Goal: Information Seeking & Learning: Learn about a topic

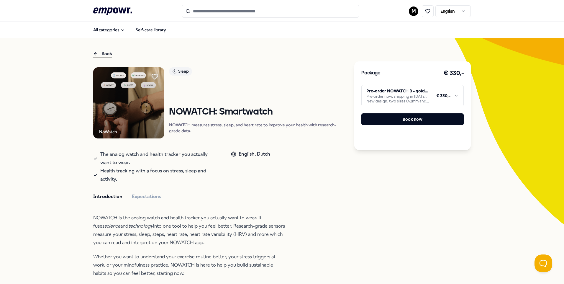
click at [293, 81] on div "Sleep NOWATCH: Smartwatch NOWATCH measures stress, sleep, and heart rate to imp…" at bounding box center [257, 102] width 176 height 71
click at [448, 94] on html ".empowr-logo_svg__cls-1{fill:#03032f} M English All categories Self-care librar…" at bounding box center [282, 142] width 564 height 284
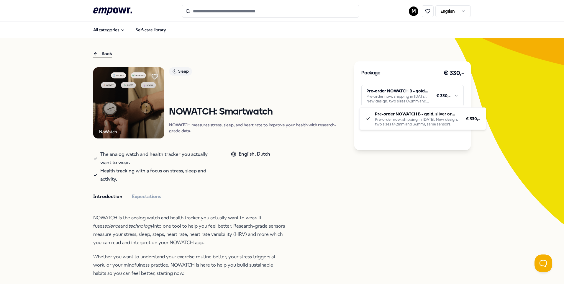
click at [373, 192] on html ".empowr-logo_svg__cls-1{fill:#03032f} M English All categories Self-care librar…" at bounding box center [282, 142] width 564 height 284
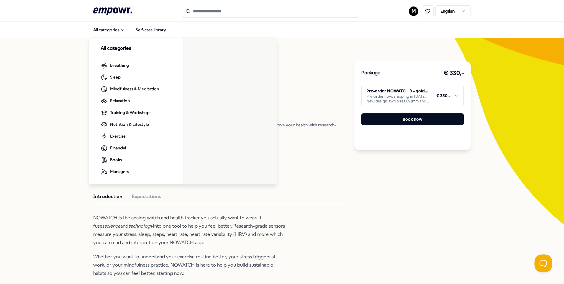
drag, startPoint x: 33, startPoint y: 57, endPoint x: 78, endPoint y: 57, distance: 44.8
click at [35, 56] on div "Back NoWatch Sleep NOWATCH: Smartwatch NOWATCH measures stress, sleep, and hear…" at bounding box center [282, 241] width 564 height 407
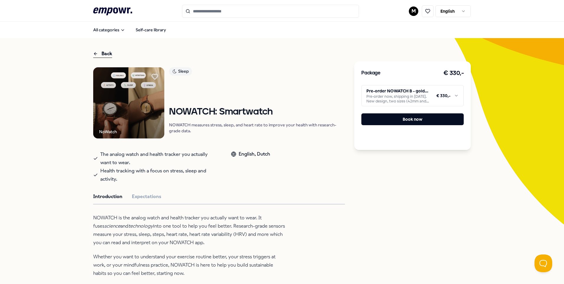
click at [98, 54] on div "Back" at bounding box center [102, 54] width 19 height 8
click at [102, 53] on div "Back" at bounding box center [102, 54] width 19 height 8
click at [100, 53] on div "Back" at bounding box center [102, 54] width 19 height 8
click at [104, 53] on div "Back" at bounding box center [102, 54] width 19 height 8
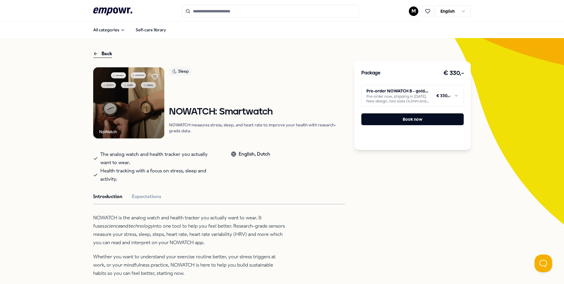
click at [116, 15] on icon ".empowr-logo_svg__cls-1{fill:#03032f}" at bounding box center [112, 11] width 39 height 11
click at [116, 10] on icon ".empowr-logo_svg__cls-1{fill:#03032f}" at bounding box center [112, 11] width 39 height 11
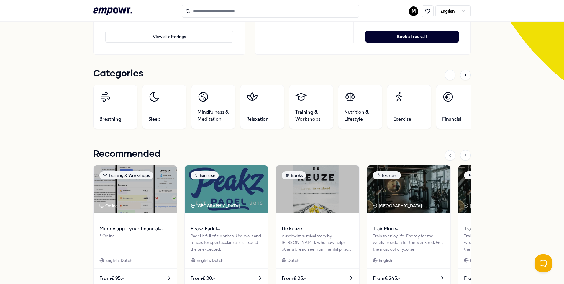
scroll to position [177, 0]
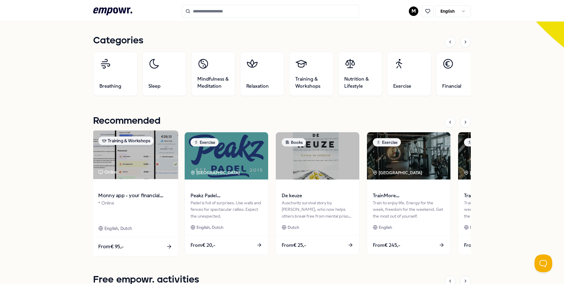
click at [120, 158] on img at bounding box center [135, 154] width 86 height 49
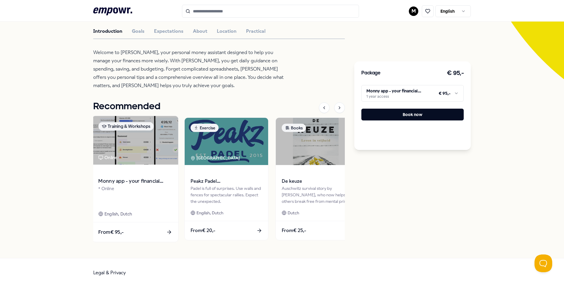
scroll to position [148, 0]
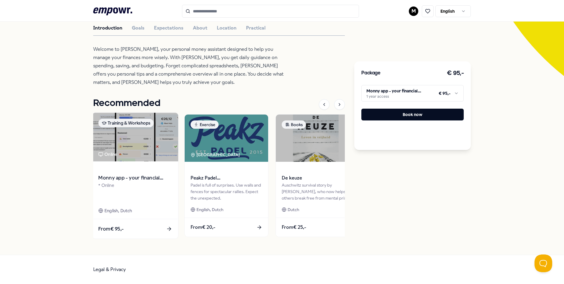
click at [132, 143] on img at bounding box center [135, 137] width 86 height 49
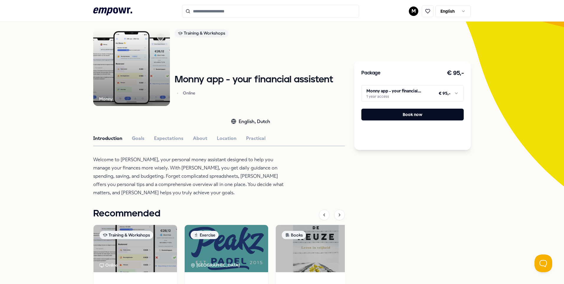
click at [144, 137] on div "Introduction Goals Expectations About Location Practical" at bounding box center [219, 138] width 252 height 8
click at [138, 139] on button "Goals" at bounding box center [138, 138] width 13 height 8
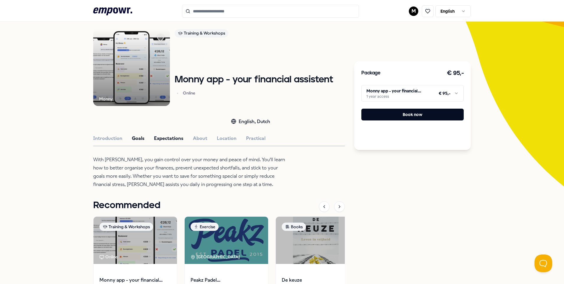
click at [154, 140] on button "Expectations" at bounding box center [168, 138] width 29 height 8
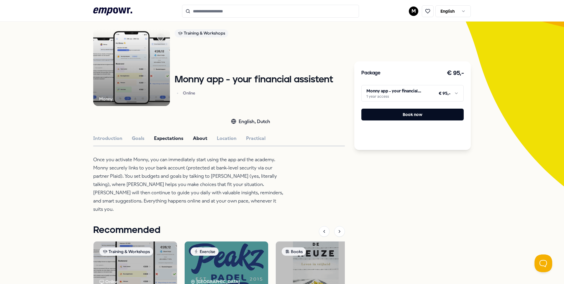
click at [194, 137] on button "About" at bounding box center [200, 138] width 14 height 8
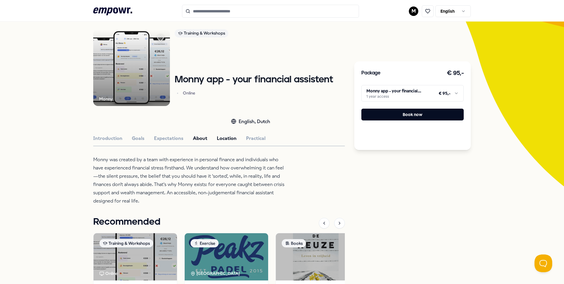
click at [217, 139] on button "Location" at bounding box center [227, 138] width 20 height 8
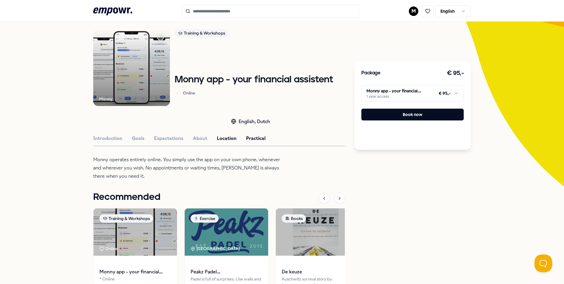
click at [255, 137] on button "Practical" at bounding box center [255, 138] width 19 height 8
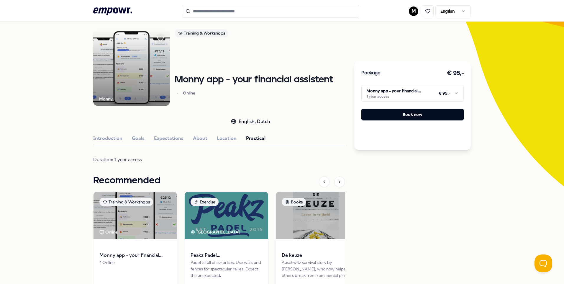
click at [127, 71] on img at bounding box center [131, 67] width 77 height 77
